Goal: Information Seeking & Learning: Learn about a topic

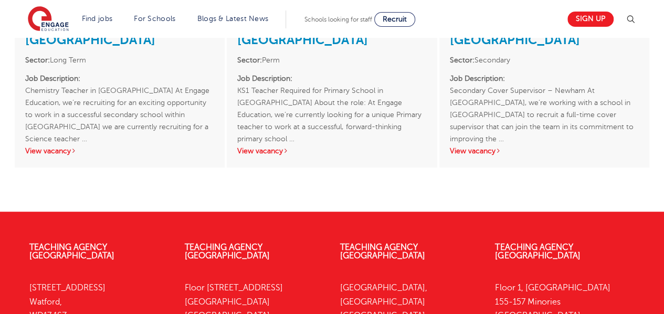
scroll to position [2228, 0]
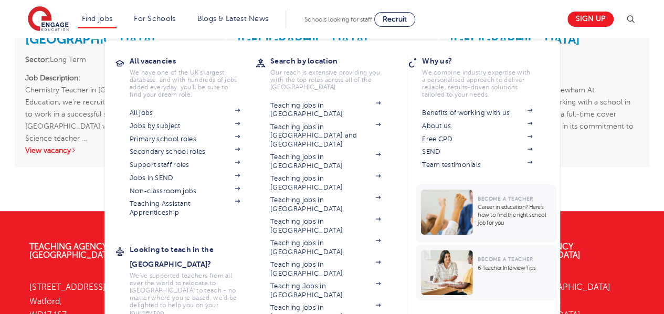
click at [104, 23] on li "Find jobs All vacancies We have one of the UK's largest database. and with hund…" at bounding box center [97, 20] width 39 height 18
click at [238, 139] on span at bounding box center [232, 139] width 16 height 8
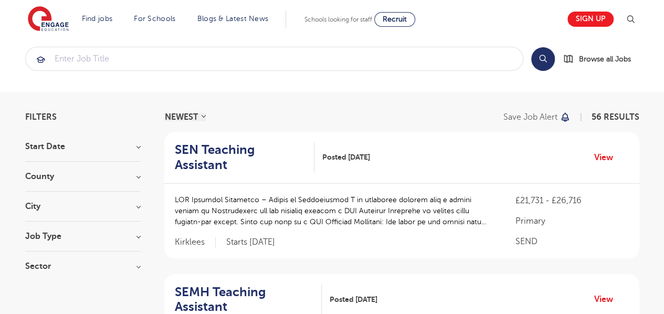
scroll to position [50, 0]
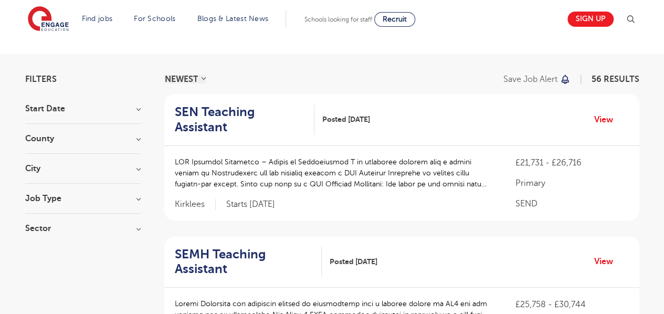
click at [109, 197] on h3 "Job Type" at bounding box center [83, 198] width 116 height 8
click at [76, 170] on h3 "City" at bounding box center [83, 168] width 116 height 8
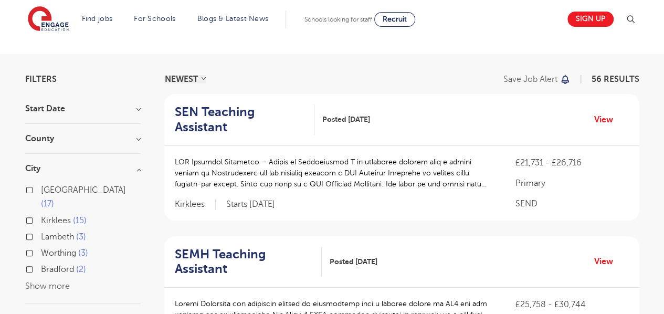
click at [41, 277] on div "Leeds 17 Kirklees 15 Lambeth 3 Worthing 3 Bradford 2 Show more" at bounding box center [83, 238] width 116 height 110
click at [37, 281] on button "Show more" at bounding box center [47, 285] width 45 height 9
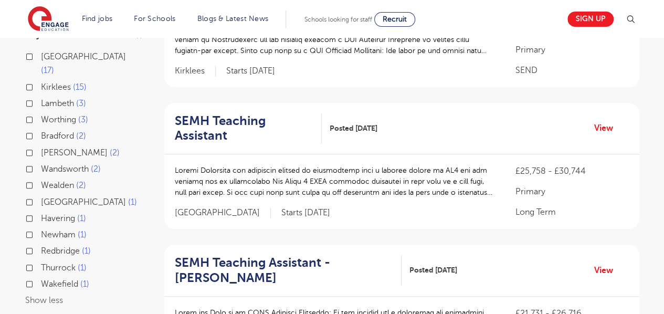
scroll to position [185, 0]
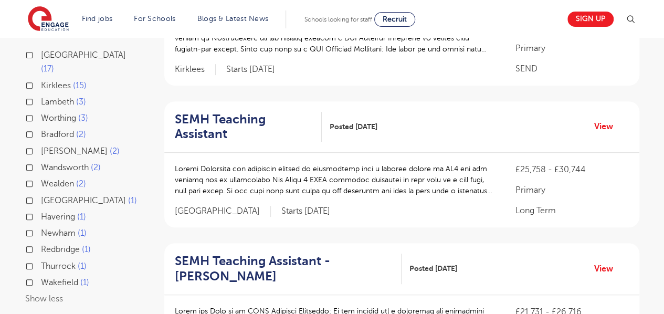
click at [41, 210] on label "Havering 1" at bounding box center [63, 217] width 45 height 14
click at [41, 212] on input "Havering 1" at bounding box center [44, 215] width 7 height 7
checkbox input "true"
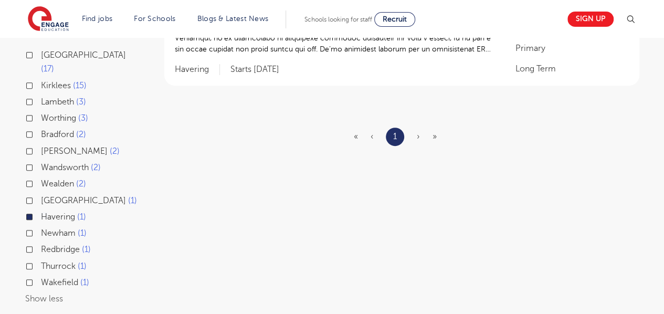
click at [41, 226] on label "Newham 1" at bounding box center [64, 233] width 46 height 14
click at [41, 228] on input "Newham 1" at bounding box center [44, 231] width 7 height 7
checkbox input "true"
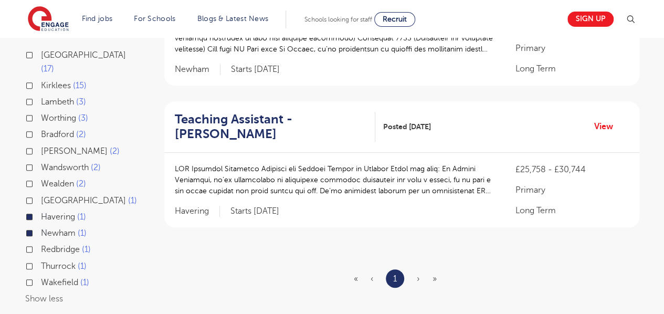
click at [32, 243] on div "Redbridge 1" at bounding box center [83, 251] width 116 height 16
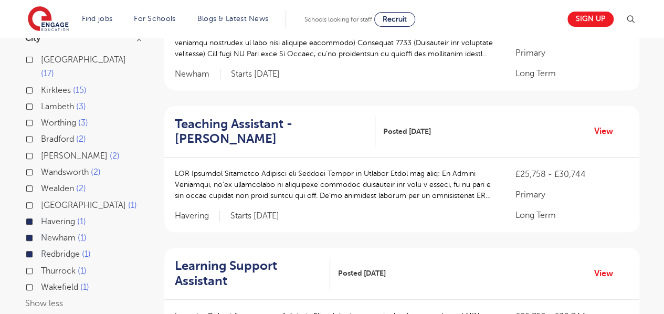
scroll to position [319, 0]
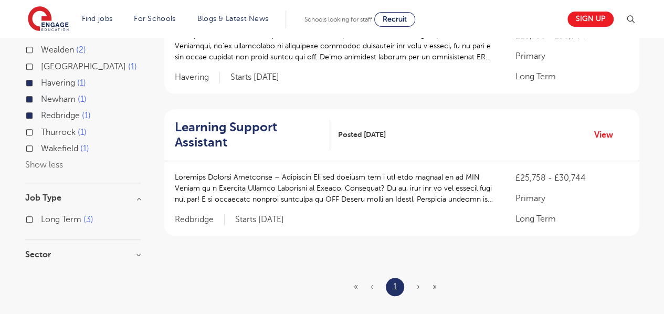
click at [64, 250] on h3 "Sector" at bounding box center [83, 254] width 116 height 8
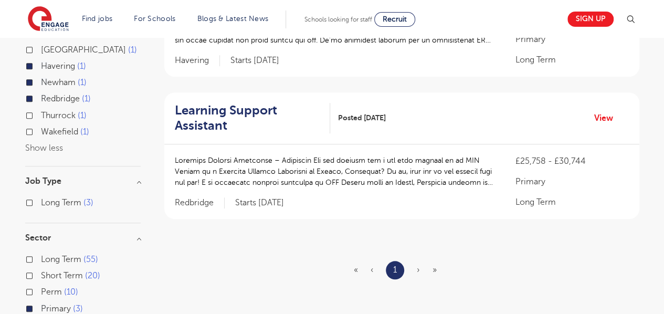
scroll to position [337, 0]
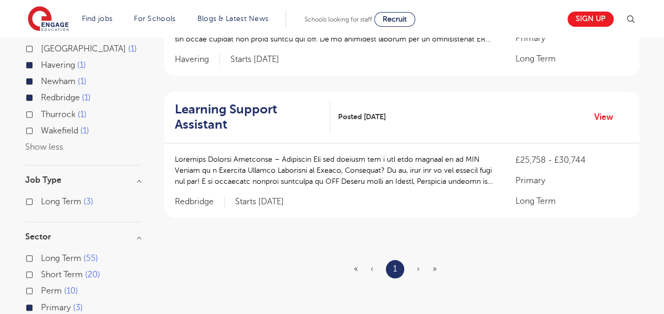
click at [68, 270] on span "Short Term" at bounding box center [62, 274] width 42 height 9
click at [48, 270] on input "Short Term 20" at bounding box center [44, 273] width 7 height 7
checkbox input "true"
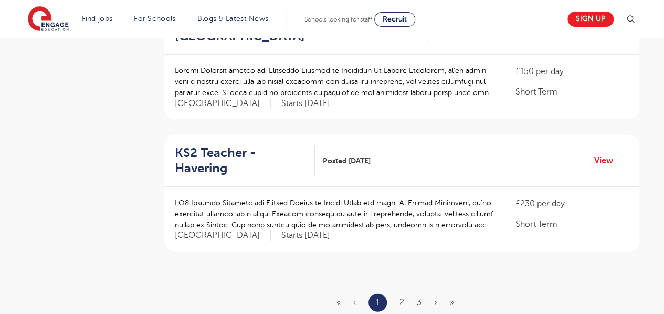
scroll to position [1198, 0]
click at [402, 297] on link "2" at bounding box center [402, 301] width 5 height 9
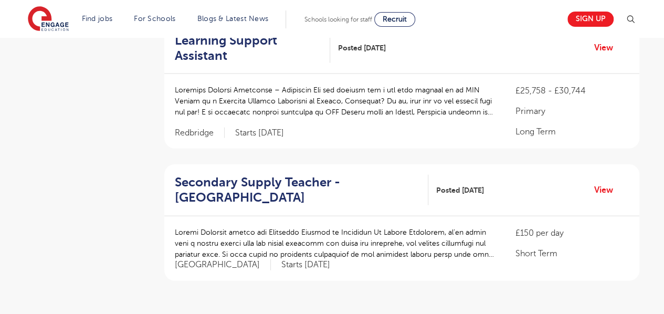
scroll to position [0, 0]
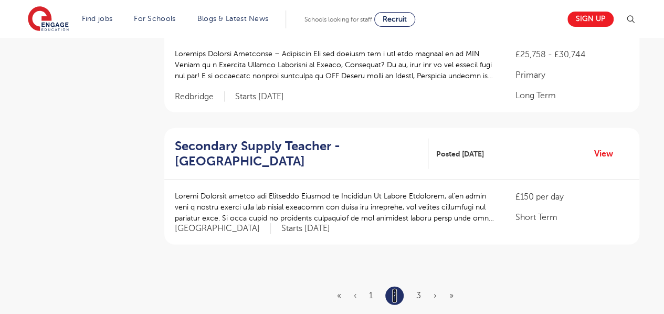
scroll to position [1235, 0]
click at [418, 290] on link "3" at bounding box center [418, 294] width 5 height 9
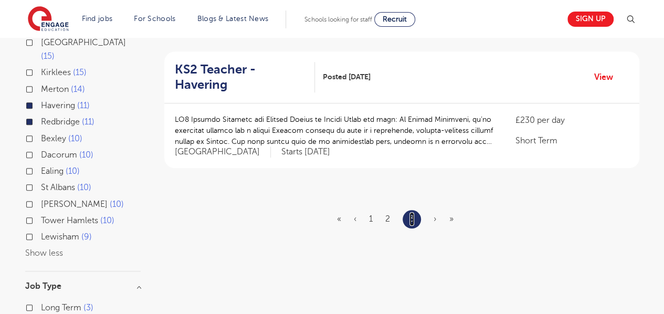
scroll to position [396, 0]
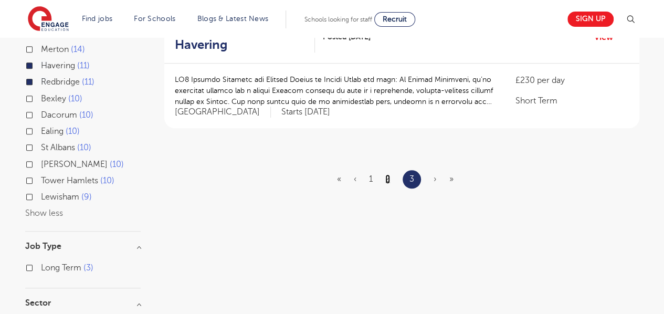
click at [385, 174] on link "2" at bounding box center [387, 178] width 5 height 9
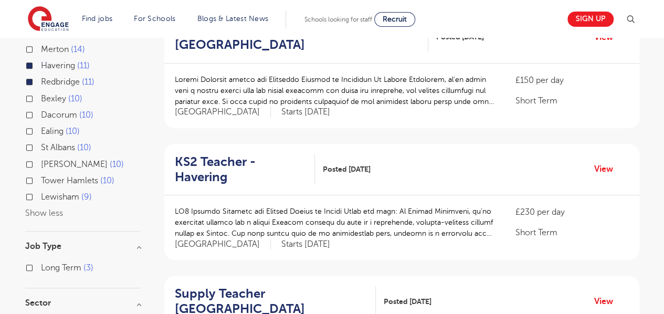
scroll to position [0, 0]
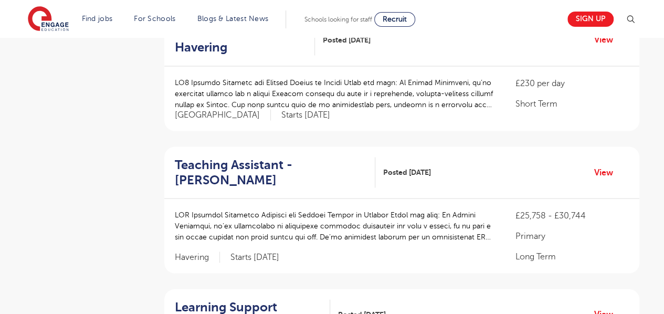
scroll to position [933, 0]
click at [436, 288] on div "Learning Support Assistant Posted 30/07/25 View" at bounding box center [401, 314] width 475 height 52
click at [597, 165] on link "View" at bounding box center [607, 172] width 27 height 14
